Goal: Task Accomplishment & Management: Manage account settings

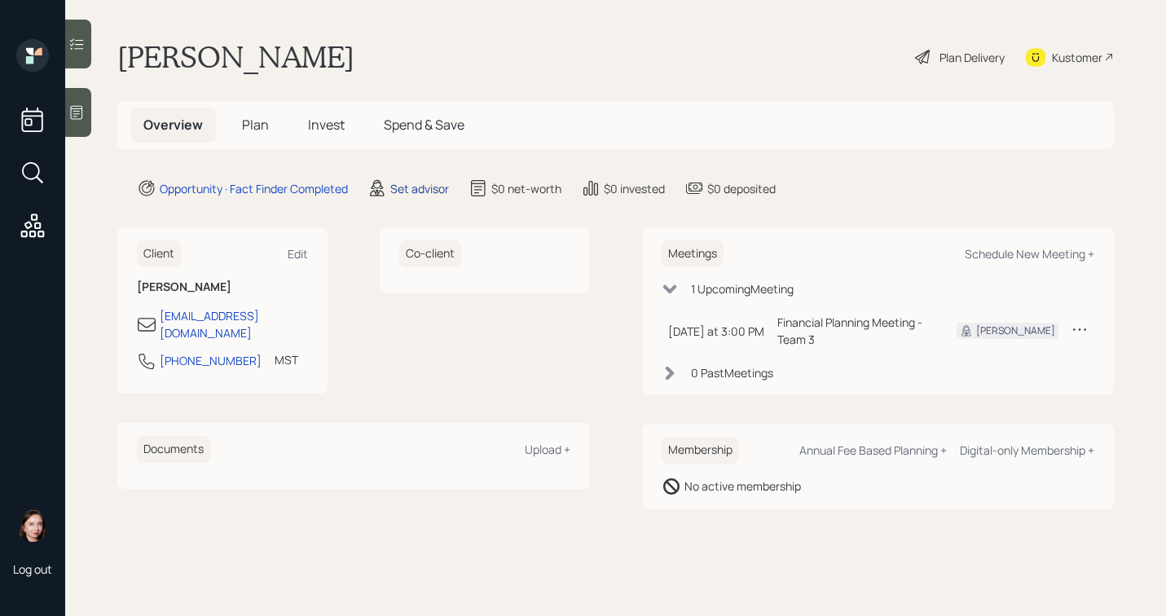
click at [417, 191] on div "Set advisor" at bounding box center [419, 188] width 59 height 17
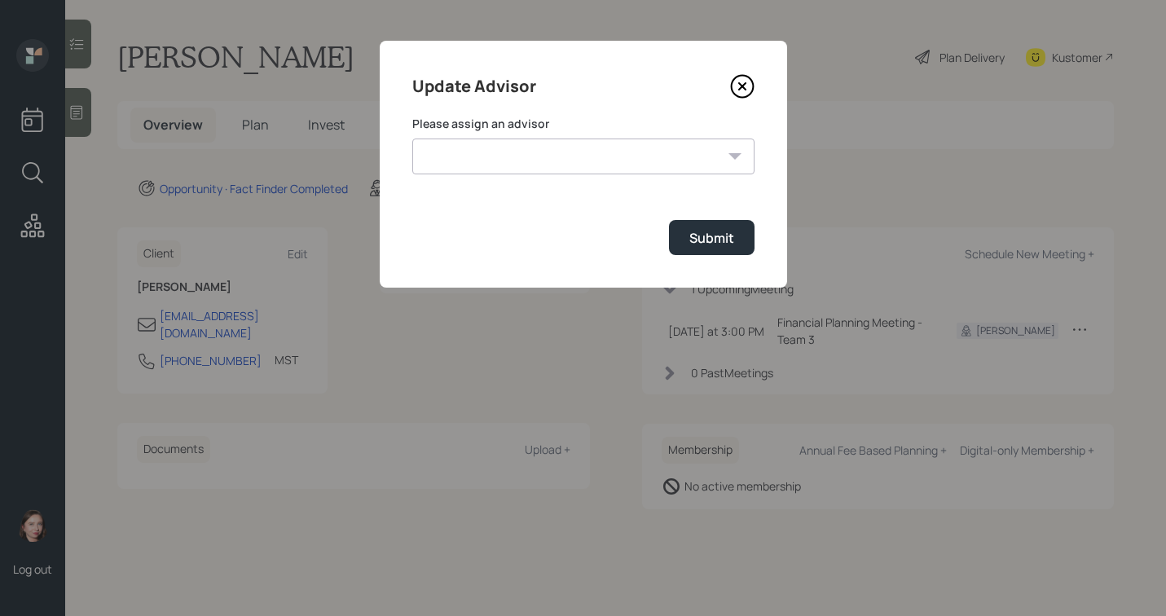
click at [631, 174] on select "[PERSON_NAME] [PERSON_NAME] End [PERSON_NAME] [PERSON_NAME] [PERSON_NAME] [PERS…" at bounding box center [583, 157] width 342 height 36
select select "b1d8ea90-abcc-42aa-86cc-4f33a132aacc"
click at [412, 139] on select "[PERSON_NAME] [PERSON_NAME] End [PERSON_NAME] [PERSON_NAME] [PERSON_NAME] [PERS…" at bounding box center [583, 157] width 342 height 36
click at [681, 245] on button "Submit" at bounding box center [712, 237] width 86 height 35
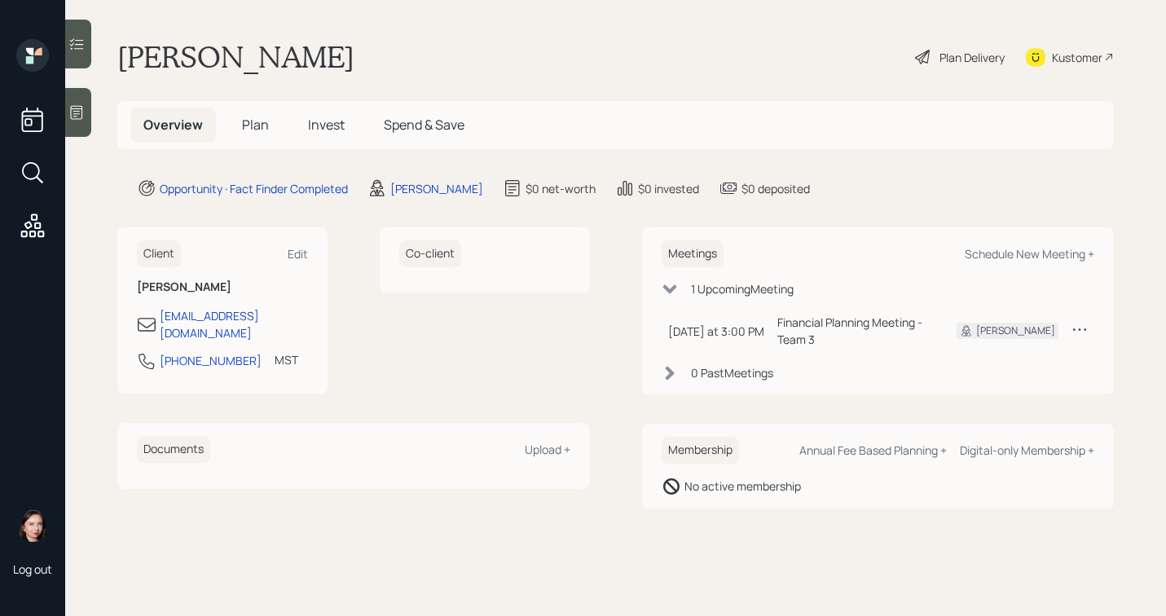
drag, startPoint x: 488, startPoint y: 382, endPoint x: 487, endPoint y: 373, distance: 9.0
click at [489, 382] on div "Client Edit [PERSON_NAME] [EMAIL_ADDRESS][DOMAIN_NAME] [PHONE_NUMBER] MST Curre…" at bounding box center [353, 357] width 473 height 261
click at [934, 50] on div "Plan Delivery" at bounding box center [960, 57] width 93 height 36
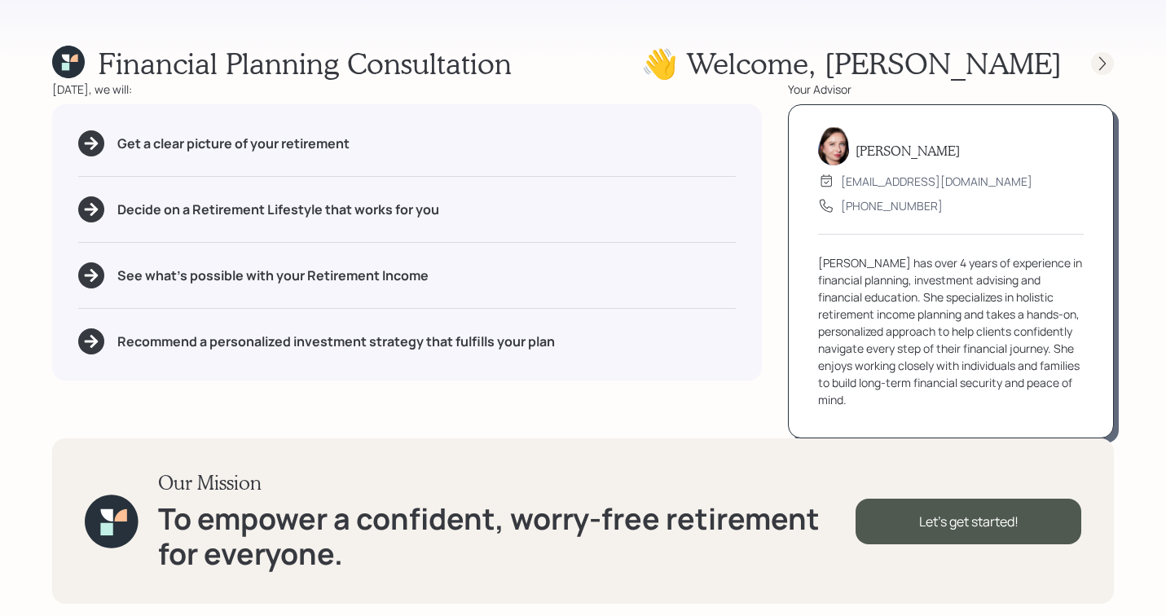
click at [1105, 60] on icon at bounding box center [1103, 63] width 16 height 16
